Goal: Information Seeking & Learning: Learn about a topic

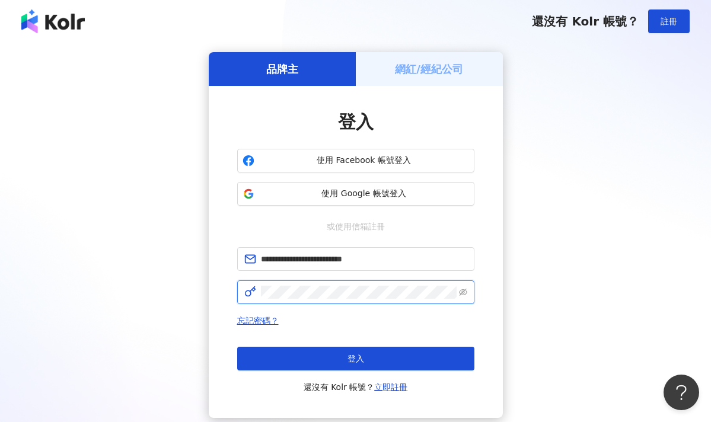
click at [355, 359] on button "登入" at bounding box center [355, 359] width 237 height 24
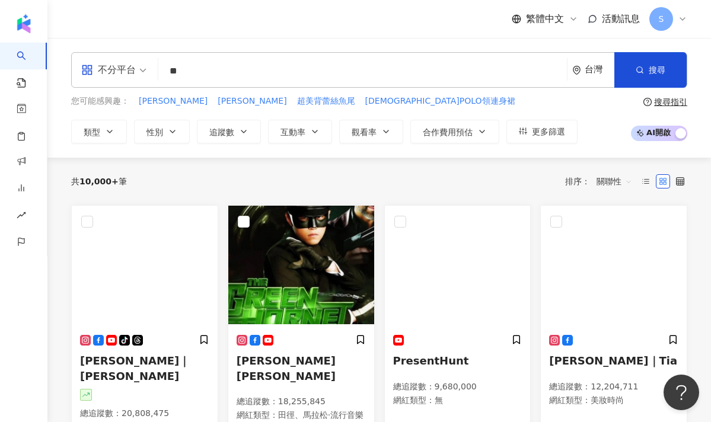
type input "*"
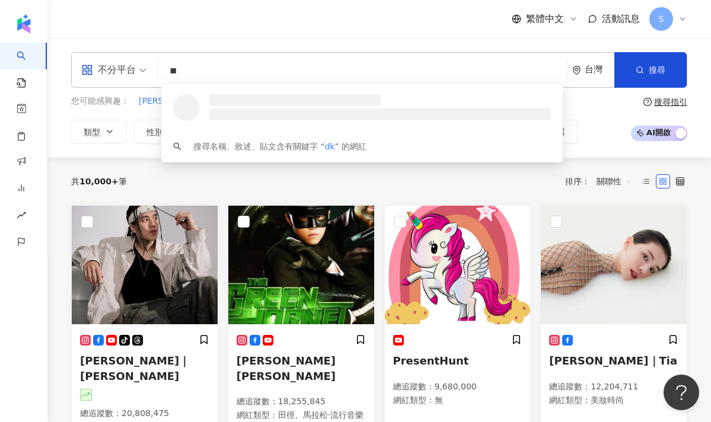
type input "*"
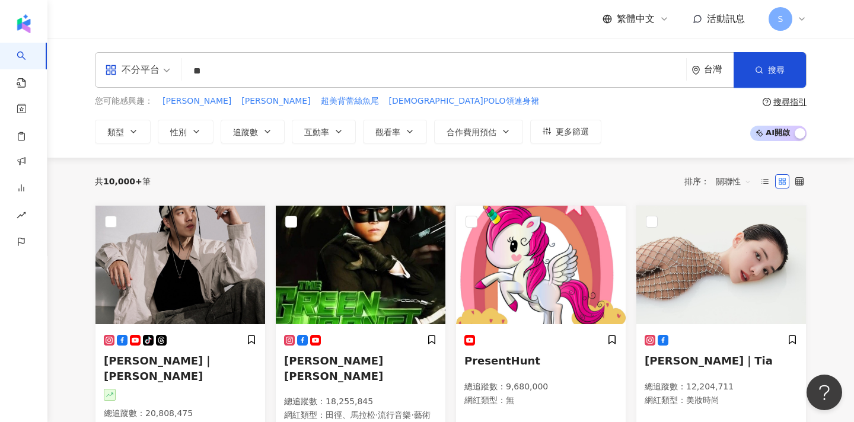
click at [339, 181] on div "共 10,000+ 筆 排序： 關聯性" at bounding box center [451, 181] width 712 height 19
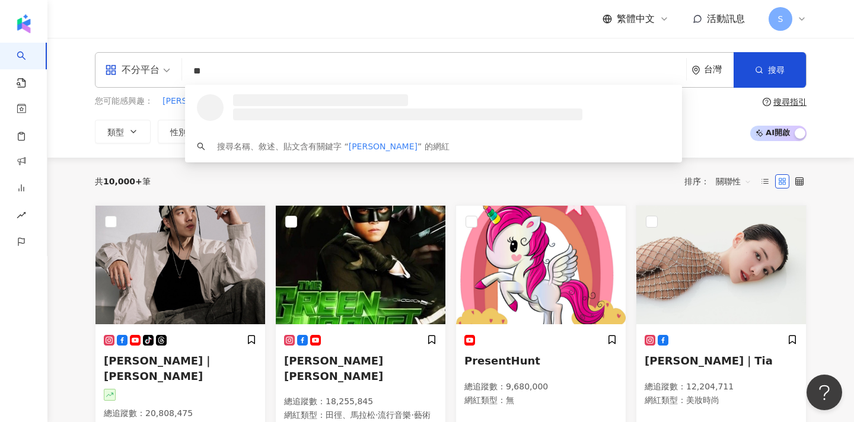
click at [308, 75] on input "**" at bounding box center [434, 71] width 495 height 23
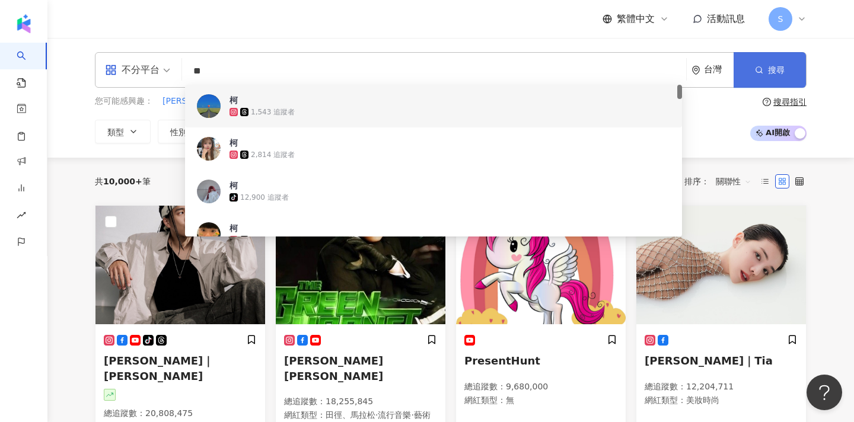
type input "**"
click at [711, 67] on span "搜尋" at bounding box center [776, 69] width 17 height 9
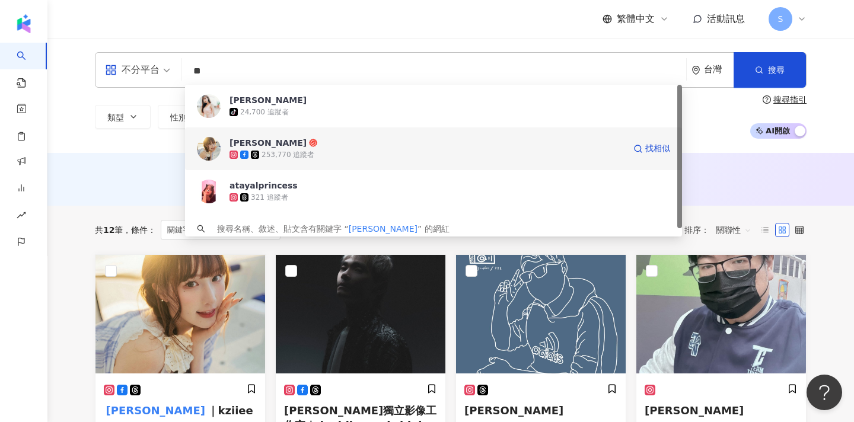
click at [486, 158] on div "253,770 追蹤者" at bounding box center [427, 155] width 395 height 12
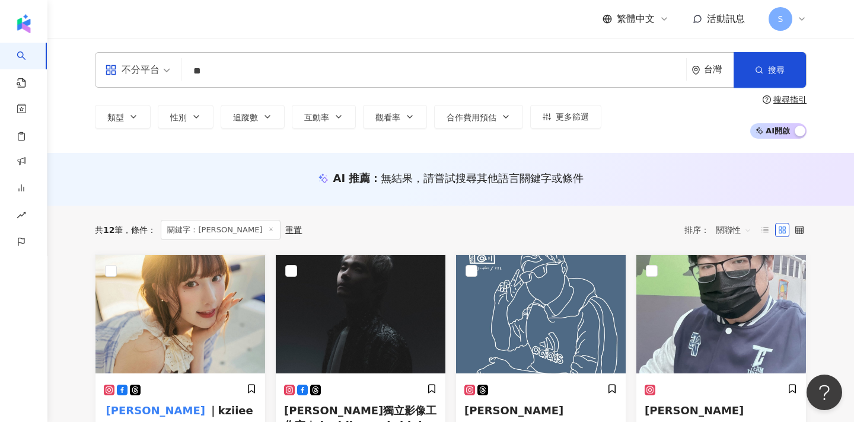
type input "*"
click at [617, 78] on input "*" at bounding box center [434, 71] width 495 height 23
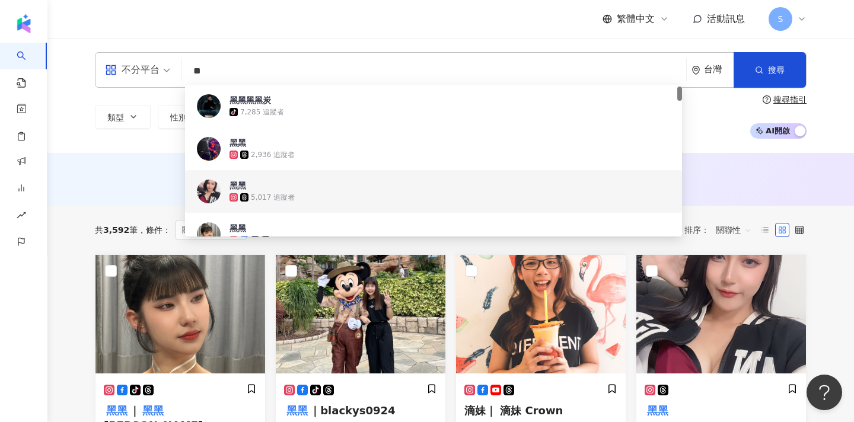
scroll to position [26, 0]
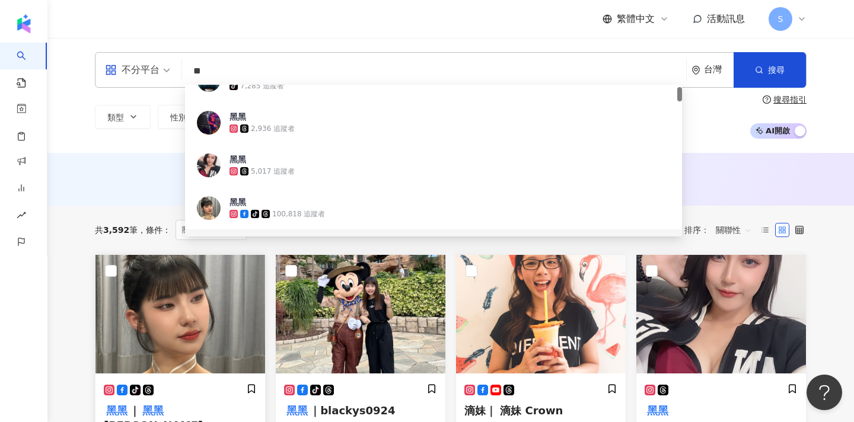
type input "**"
click at [200, 319] on img at bounding box center [180, 314] width 170 height 119
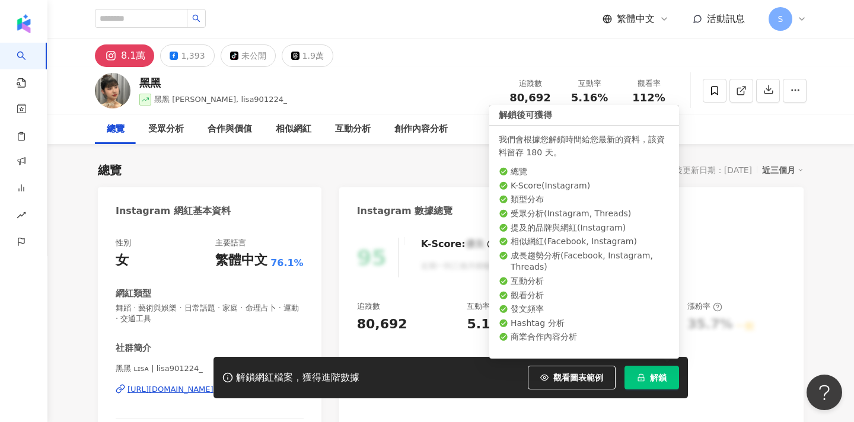
click at [651, 381] on span "解鎖" at bounding box center [658, 377] width 17 height 9
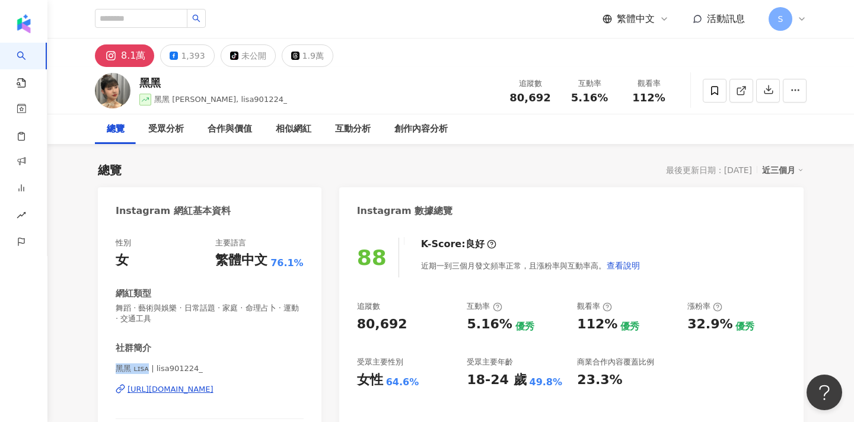
drag, startPoint x: 116, startPoint y: 367, endPoint x: 146, endPoint y: 369, distance: 30.3
click at [146, 369] on span "黑黑 ʟɪsᴀ | lisa901224_" at bounding box center [210, 369] width 188 height 11
copy span "黑黑 ʟɪsᴀ"
click at [721, 95] on span at bounding box center [715, 91] width 24 height 24
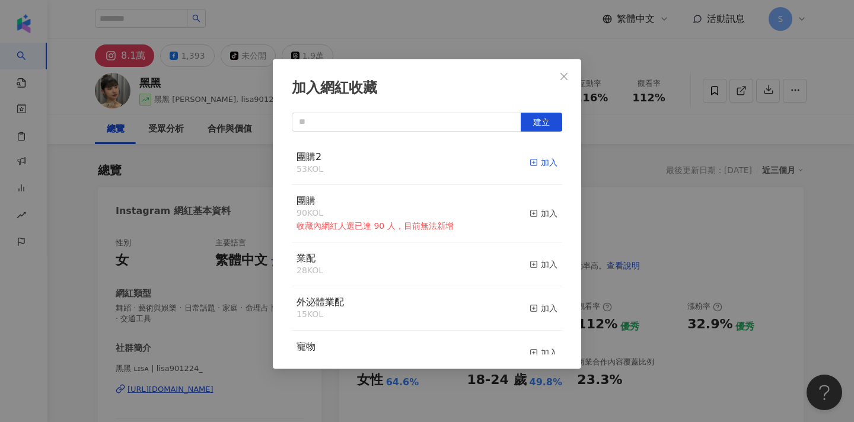
click at [534, 160] on rect "button" at bounding box center [534, 163] width 7 height 7
click at [569, 71] on button "Close" at bounding box center [564, 77] width 24 height 24
click at [561, 75] on div "加入網紅收藏 建立 團購2 54 KOL 已加入 團購 90 KOL 收藏內網紅人選已達 90 人，目前無法新增 加入 業配 28 KOL 加入 外泌體業配 …" at bounding box center [427, 211] width 854 height 422
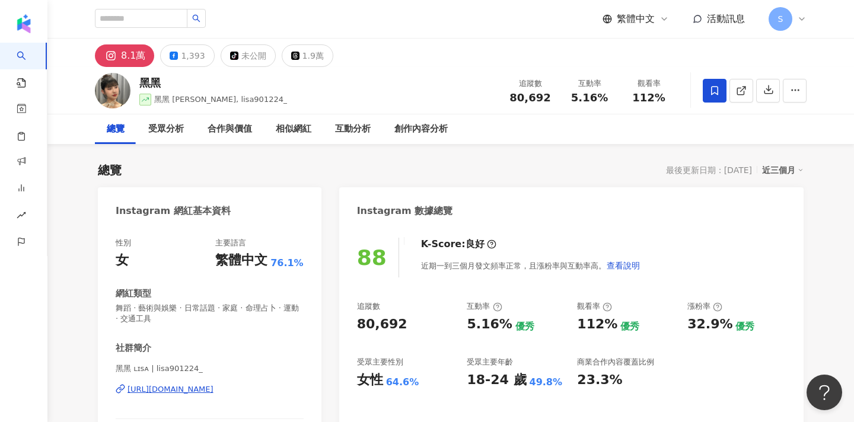
click at [609, 151] on div "加入網紅收藏 建立 團購2 54 KOL 已加入 團購 90 KOL 收藏內網紅人選已達 90 人，目前無法新增 加入 業配 28 KOL 加入 外泌體業配 …" at bounding box center [427, 211] width 854 height 422
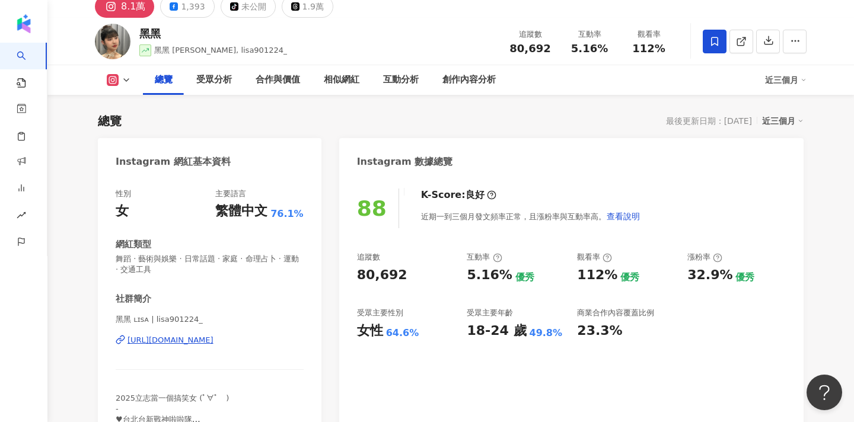
scroll to position [65, 0]
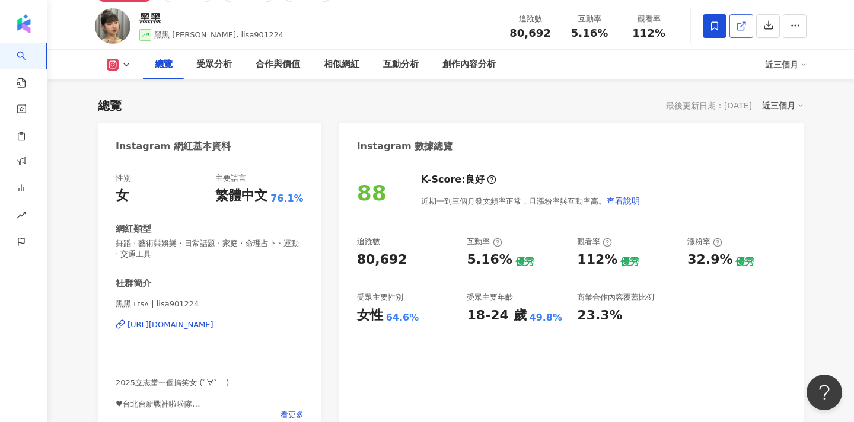
click at [737, 32] on link at bounding box center [741, 26] width 24 height 24
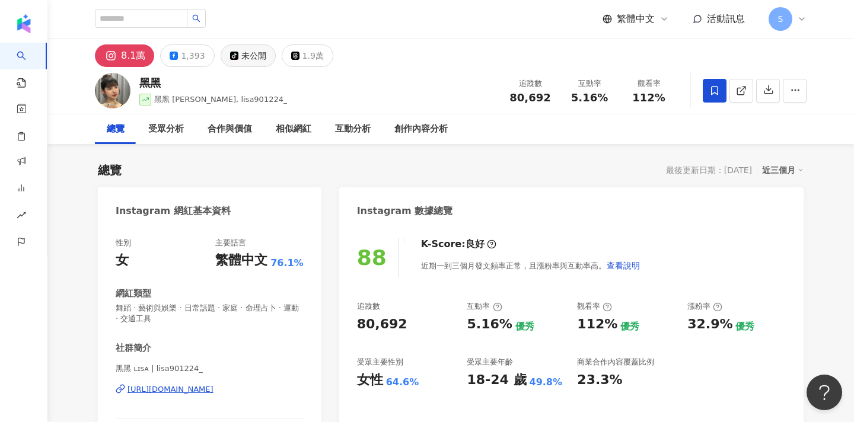
scroll to position [0, 0]
click at [178, 21] on input "search" at bounding box center [141, 18] width 93 height 19
click at [155, 23] on input "**" at bounding box center [141, 18] width 93 height 19
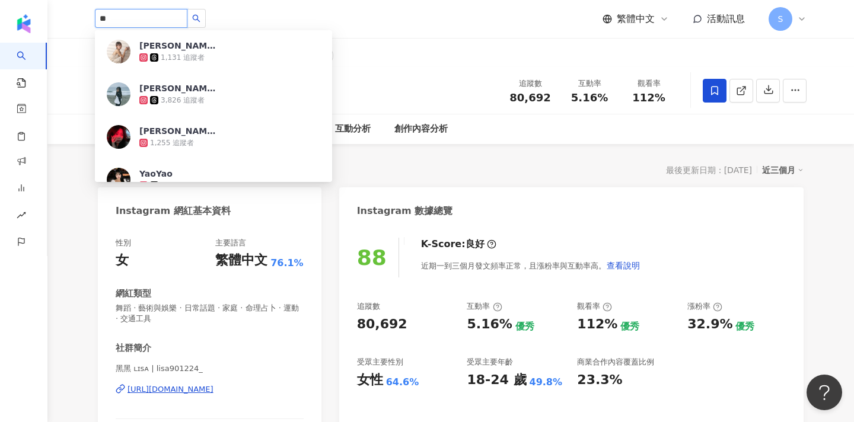
click at [154, 20] on input "**" at bounding box center [141, 18] width 93 height 19
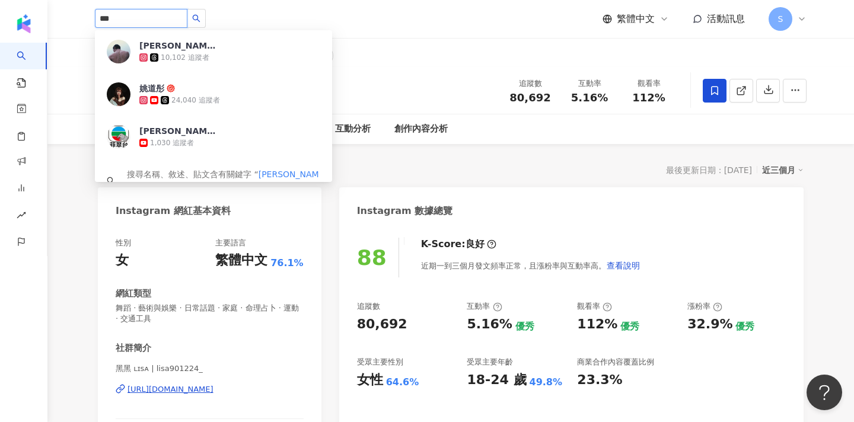
type input "***"
click at [203, 91] on span "姚道彤" at bounding box center [177, 88] width 77 height 12
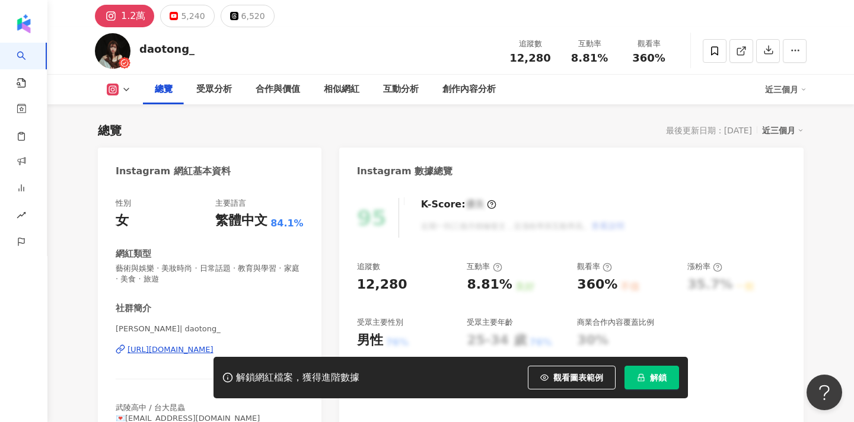
scroll to position [63, 0]
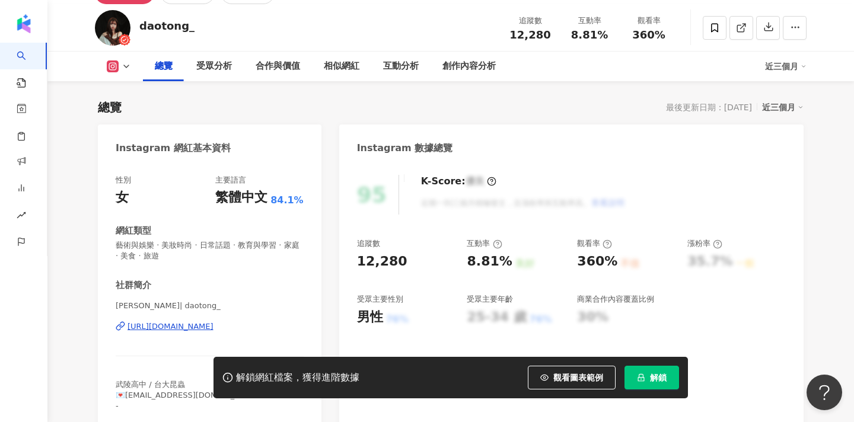
click at [214, 326] on div "[URL][DOMAIN_NAME]" at bounding box center [171, 326] width 86 height 11
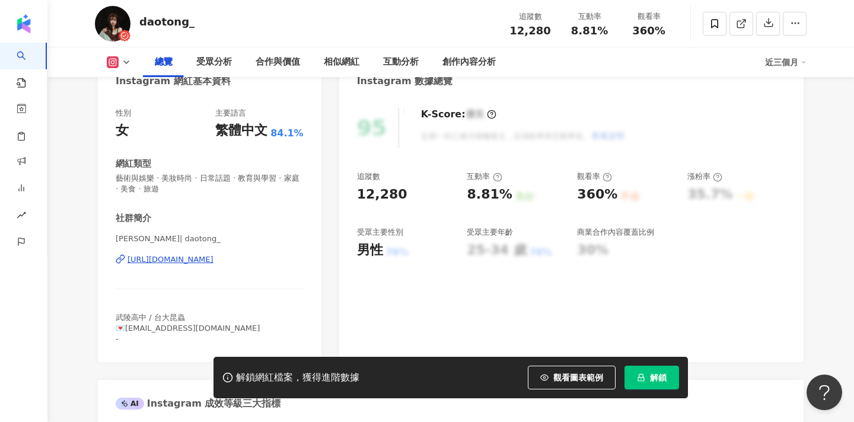
scroll to position [130, 0]
drag, startPoint x: 206, startPoint y: 328, endPoint x: 129, endPoint y: 329, distance: 77.7
click at [128, 329] on span "武陵高中 / 台大昆蟲 💌[EMAIL_ADDRESS][DOMAIN_NAME] -" at bounding box center [188, 328] width 144 height 30
copy span "[EMAIL_ADDRESS][DOMAIN_NAME]"
drag, startPoint x: 117, startPoint y: 238, endPoint x: 136, endPoint y: 238, distance: 19.6
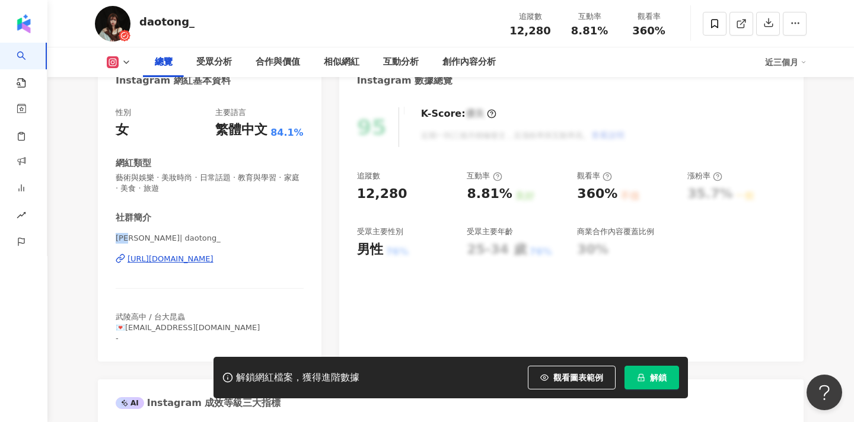
click at [136, 238] on span "[PERSON_NAME]| daotong_" at bounding box center [210, 238] width 188 height 11
copy span "姚道彤"
click at [702, 28] on div at bounding box center [742, 24] width 128 height 36
click at [716, 33] on span at bounding box center [715, 24] width 24 height 24
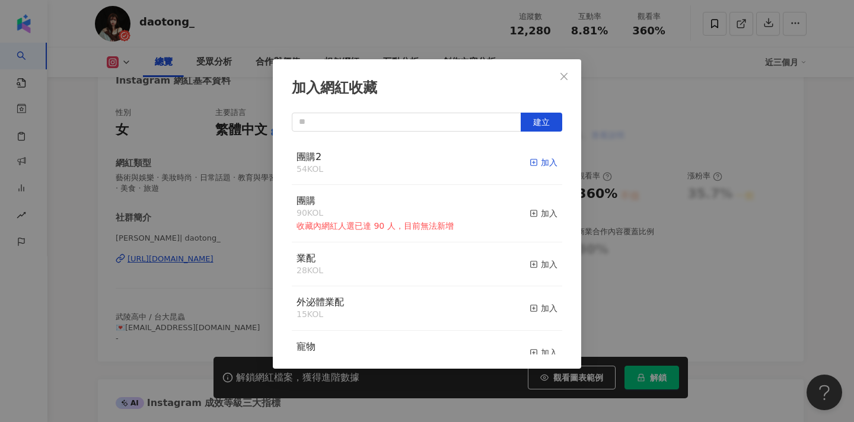
click at [531, 161] on rect "button" at bounding box center [534, 163] width 7 height 7
